Goal: Information Seeking & Learning: Find specific page/section

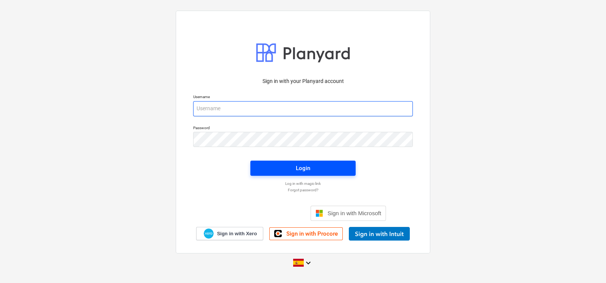
type input "[EMAIL_ADDRESS][DOMAIN_NAME]"
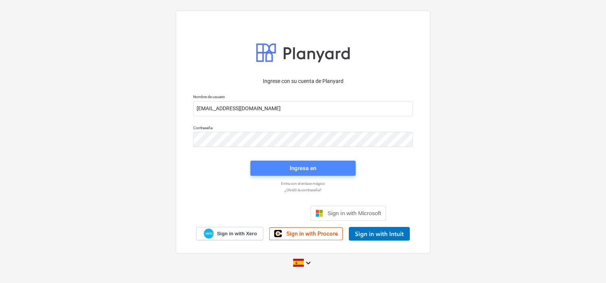
click at [306, 171] on div "Ingresa en" at bounding box center [303, 168] width 27 height 10
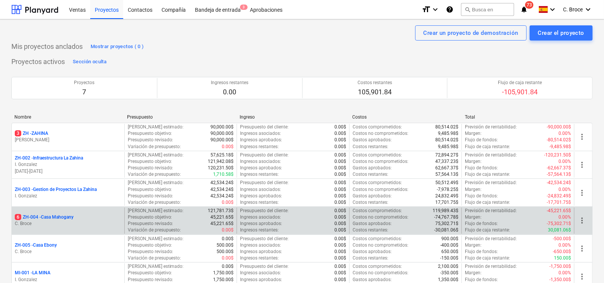
click at [53, 219] on p "6 ZH-004 - [GEOGRAPHIC_DATA]" at bounding box center [44, 217] width 59 height 6
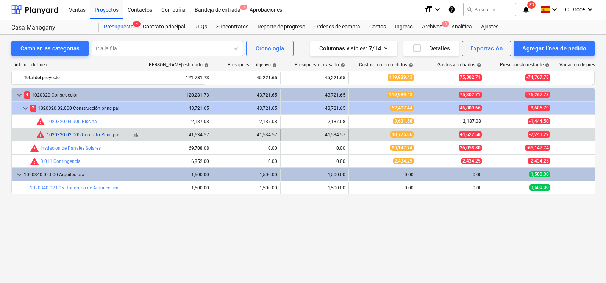
click at [79, 135] on link "1020320.02.005 Contrato Principal" at bounding box center [83, 134] width 73 height 5
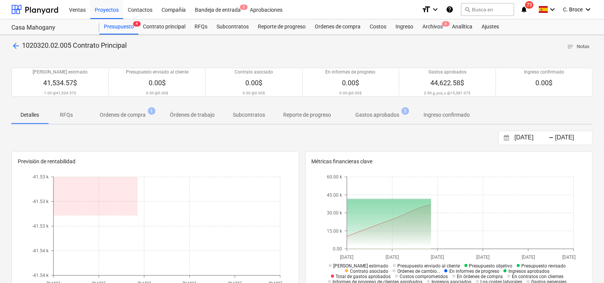
click at [393, 112] on p "Gastos aprobados" at bounding box center [377, 115] width 44 height 8
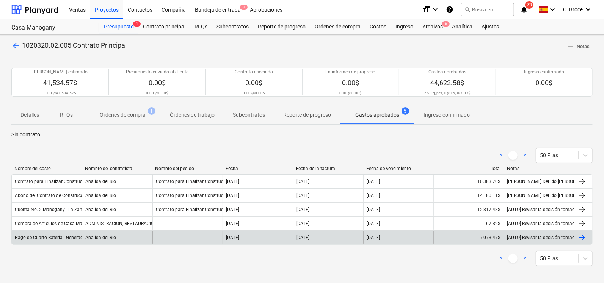
click at [50, 238] on div "Pago de Cuarto Bateria - Generador" at bounding box center [51, 237] width 72 height 5
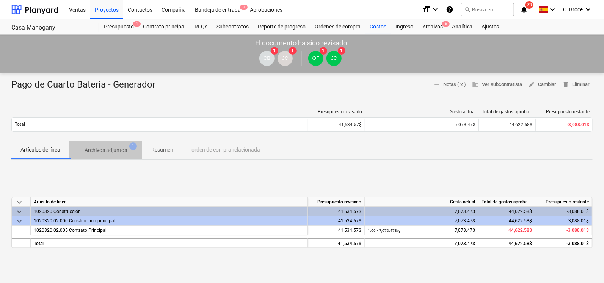
click at [119, 152] on p "Archivos adjuntos" at bounding box center [106, 150] width 42 height 8
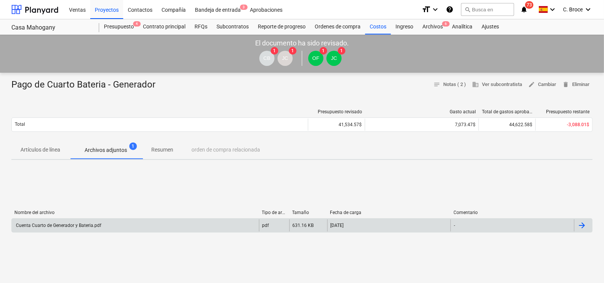
click at [58, 229] on div "Cuenta Cuarto de Generador y Bateria.pdf" at bounding box center [135, 225] width 247 height 12
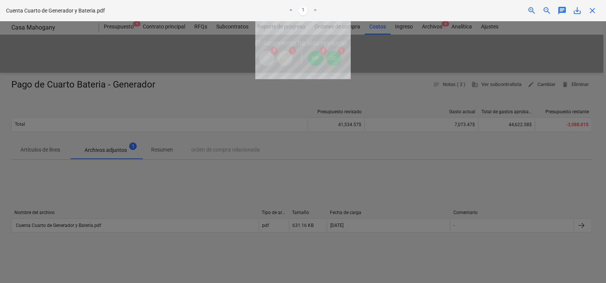
click at [535, 10] on span "zoom_in" at bounding box center [532, 10] width 9 height 9
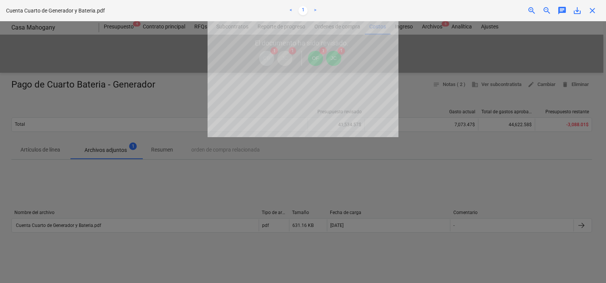
click at [535, 10] on span "zoom_in" at bounding box center [532, 10] width 9 height 9
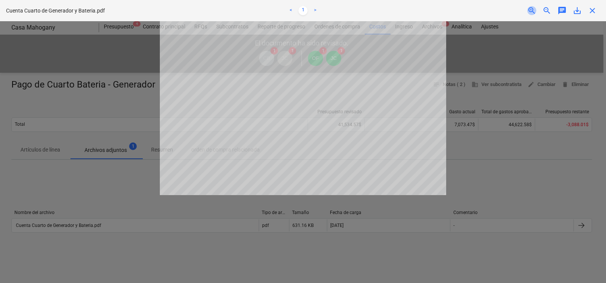
click at [535, 10] on span "zoom_in" at bounding box center [532, 10] width 9 height 9
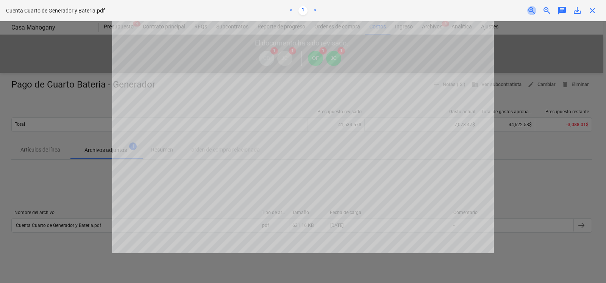
click at [535, 10] on span "zoom_in" at bounding box center [532, 10] width 9 height 9
